Goal: Information Seeking & Learning: Learn about a topic

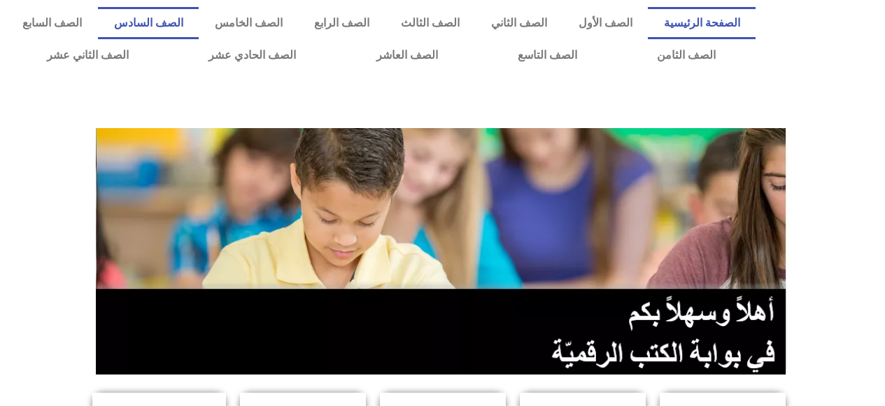
click at [199, 30] on link "الصف السادس" at bounding box center [148, 23] width 101 height 32
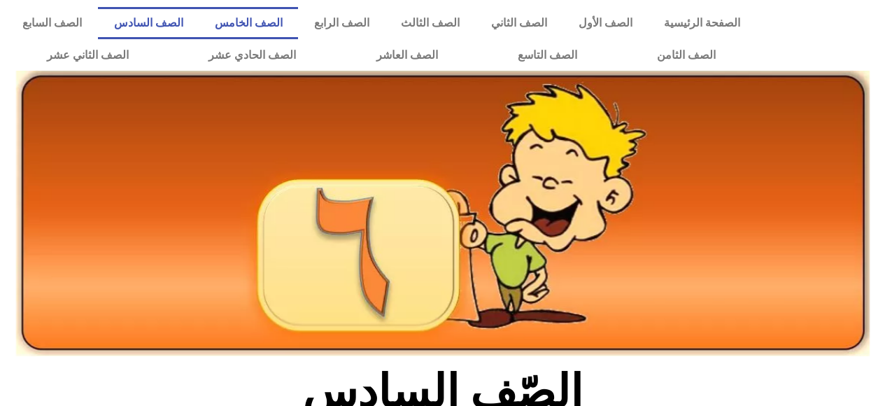
click at [298, 29] on link "الصف الخامس" at bounding box center [248, 23] width 99 height 32
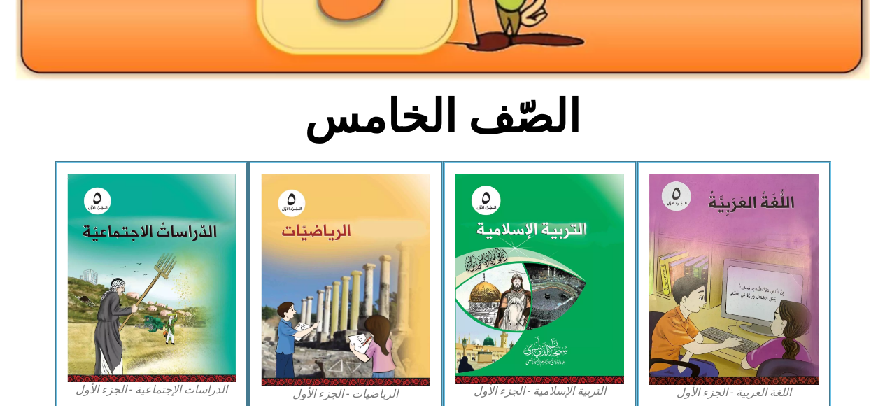
scroll to position [307, 0]
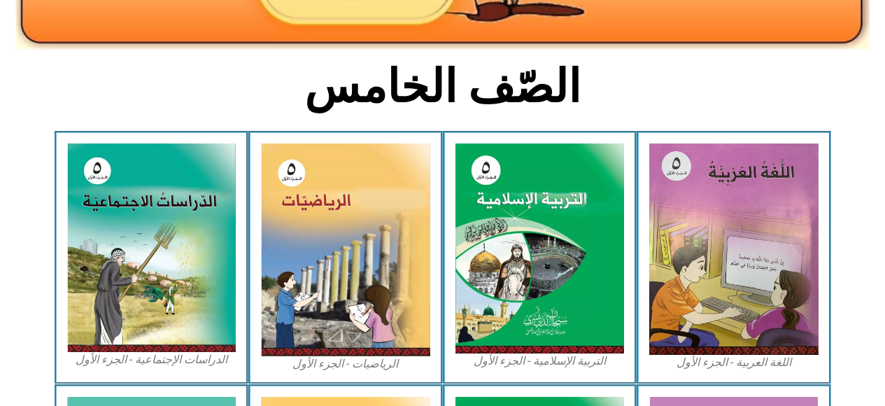
click at [557, 282] on img at bounding box center [539, 248] width 169 height 210
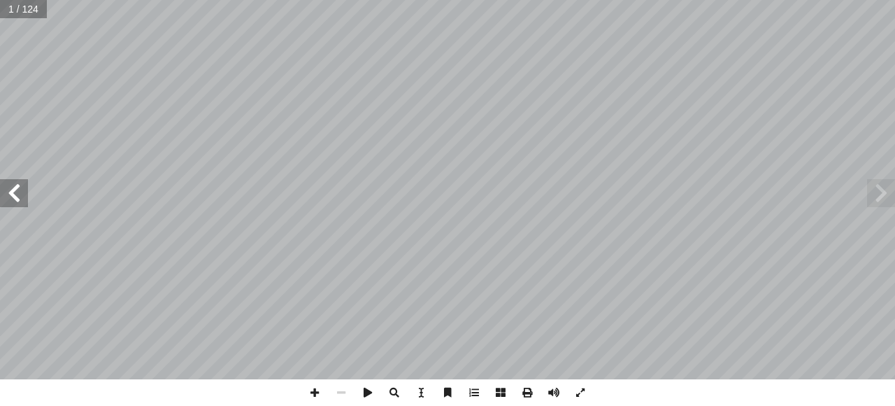
click at [27, 200] on span at bounding box center [14, 193] width 28 height 28
click at [24, 192] on span at bounding box center [14, 193] width 28 height 28
click at [10, 192] on span at bounding box center [14, 193] width 28 height 28
click at [11, 188] on span at bounding box center [14, 193] width 28 height 28
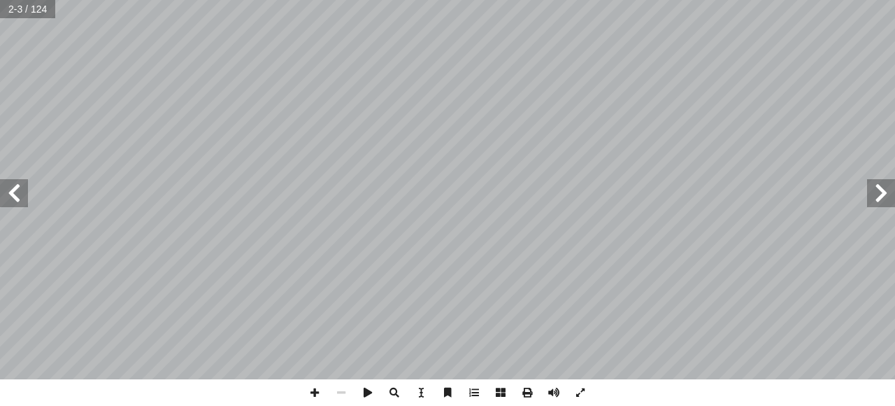
click at [15, 190] on span at bounding box center [14, 193] width 28 height 28
click at [4, 190] on span at bounding box center [14, 193] width 28 height 28
click at [13, 192] on span at bounding box center [14, 193] width 28 height 28
